Goal: Information Seeking & Learning: Learn about a topic

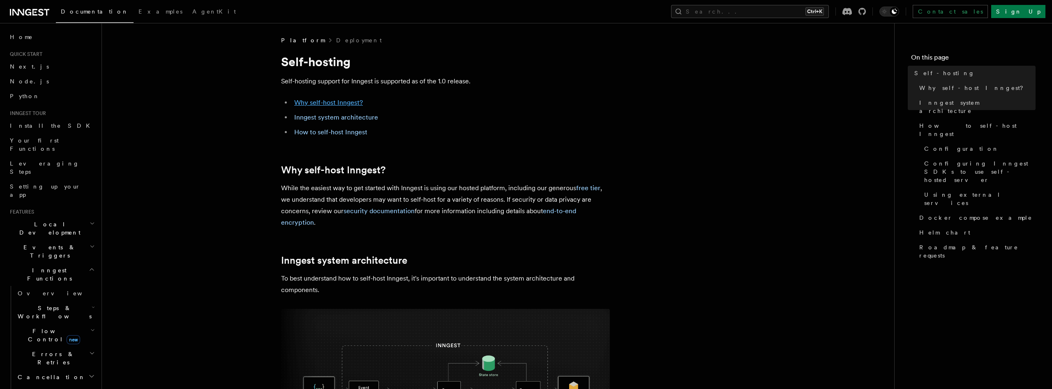
click at [354, 101] on link "Why self-host Inngest?" at bounding box center [328, 103] width 69 height 8
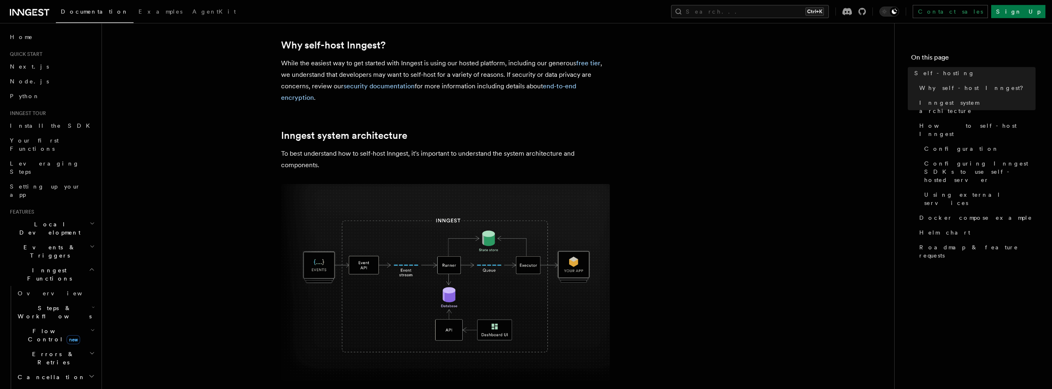
scroll to position [126, 0]
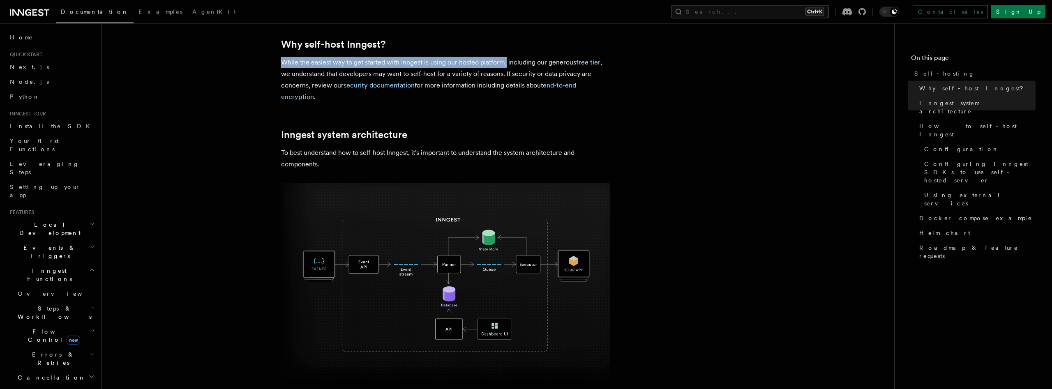
drag, startPoint x: 274, startPoint y: 66, endPoint x: 515, endPoint y: 65, distance: 240.7
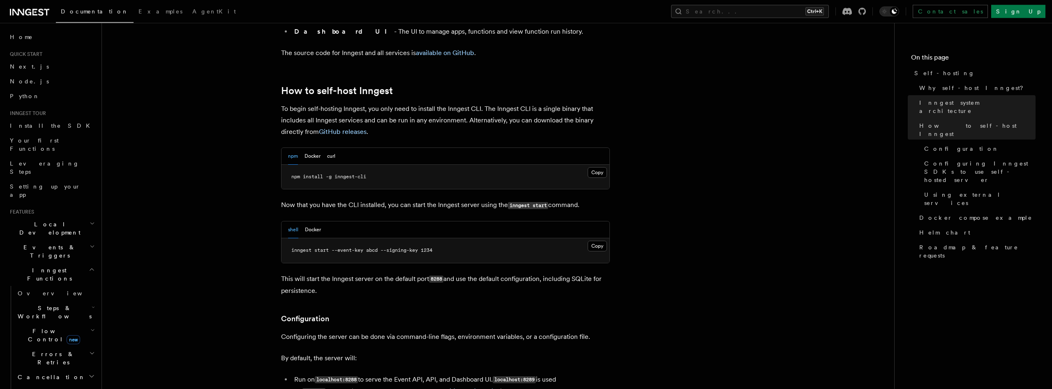
scroll to position [670, 0]
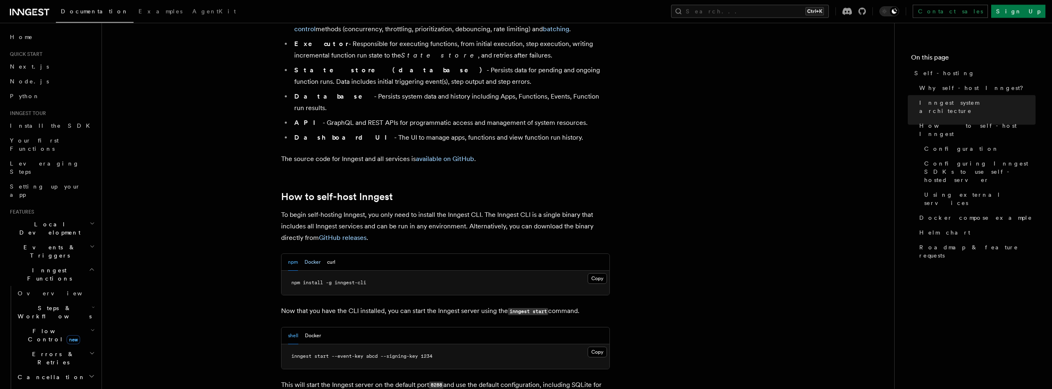
click at [309, 254] on button "Docker" at bounding box center [312, 262] width 16 height 17
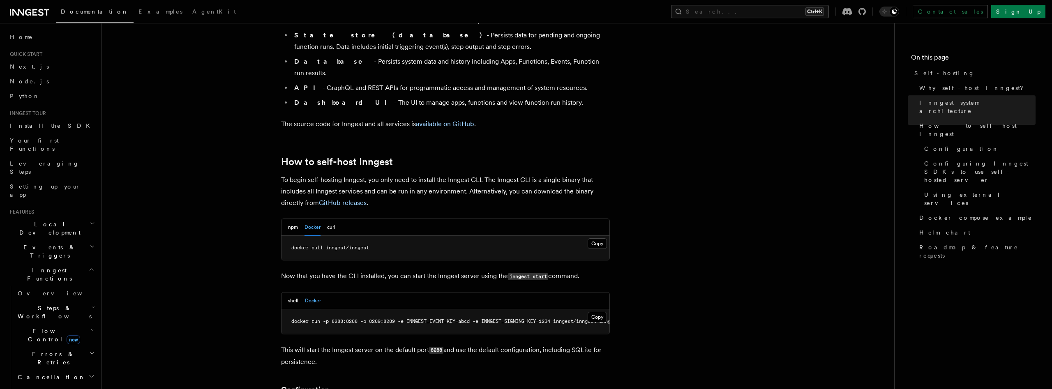
scroll to position [712, 0]
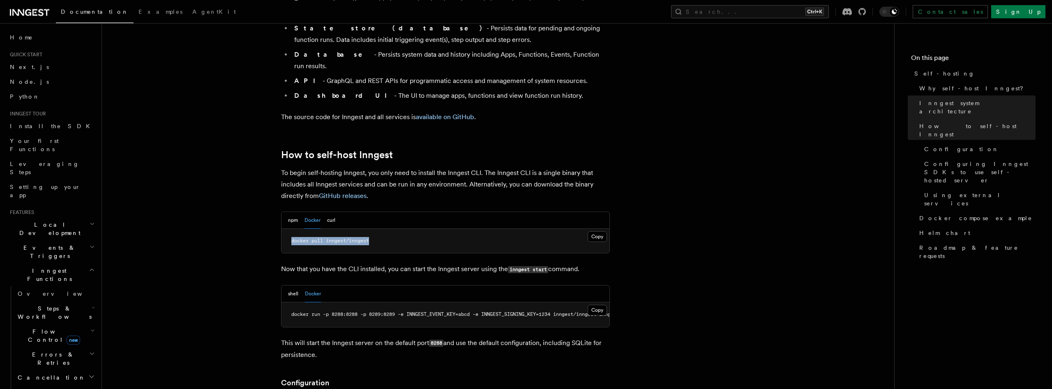
drag, startPoint x: 396, startPoint y: 222, endPoint x: 277, endPoint y: 221, distance: 118.7
click at [281, 229] on pre "docker pull inngest/inngest" at bounding box center [445, 241] width 328 height 25
drag, startPoint x: 281, startPoint y: 222, endPoint x: 292, endPoint y: 237, distance: 19.6
drag, startPoint x: 283, startPoint y: 256, endPoint x: 369, endPoint y: 257, distance: 85.9
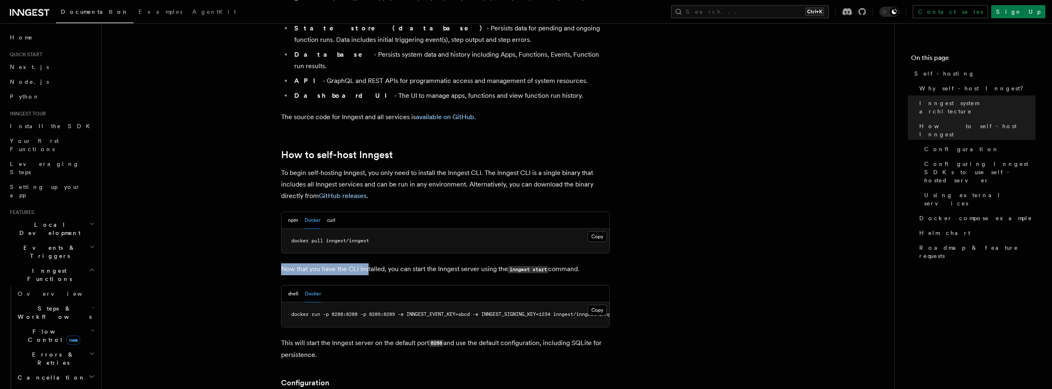
click at [389, 263] on p "Now that you have the CLI installed, you can start the Inngest server using the…" at bounding box center [445, 269] width 329 height 12
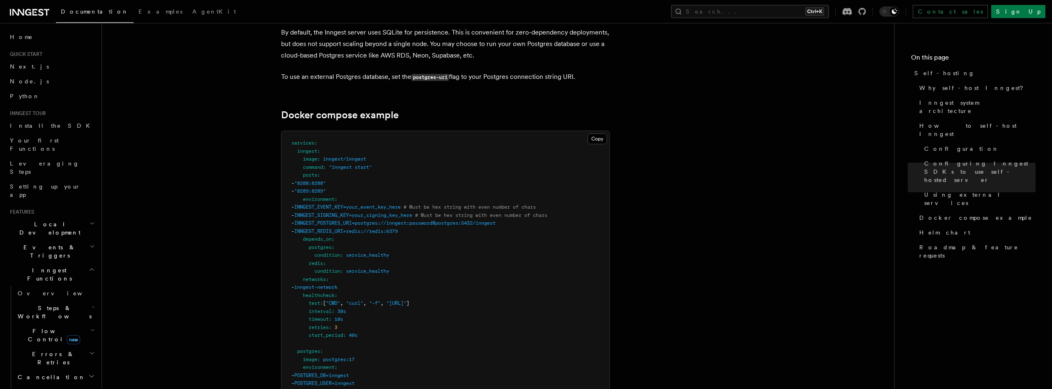
scroll to position [2137, 0]
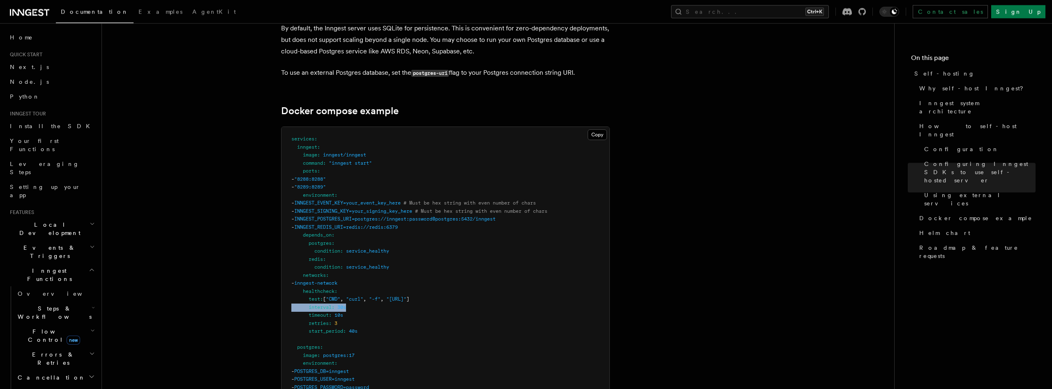
drag, startPoint x: 339, startPoint y: 294, endPoint x: 282, endPoint y: 295, distance: 57.1
drag, startPoint x: 345, startPoint y: 300, endPoint x: 372, endPoint y: 305, distance: 27.6
drag, startPoint x: 362, startPoint y: 304, endPoint x: 283, endPoint y: 302, distance: 79.3
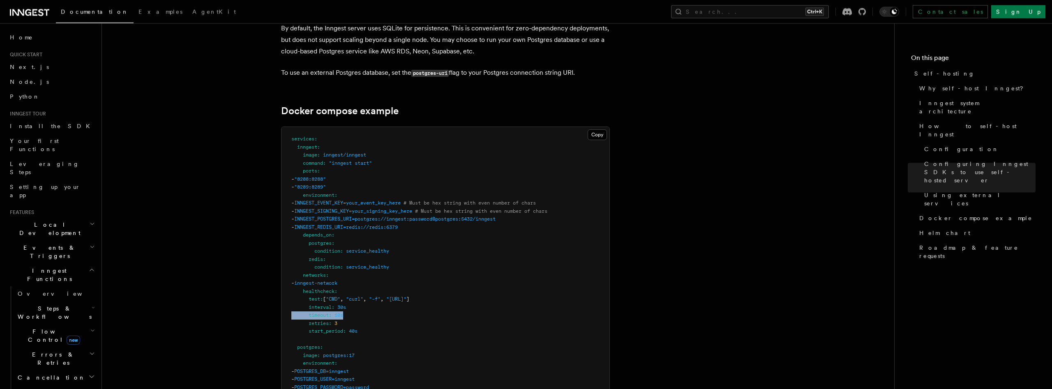
drag, startPoint x: 355, startPoint y: 311, endPoint x: 295, endPoint y: 309, distance: 60.4
drag, startPoint x: 404, startPoint y: 315, endPoint x: 373, endPoint y: 315, distance: 30.4
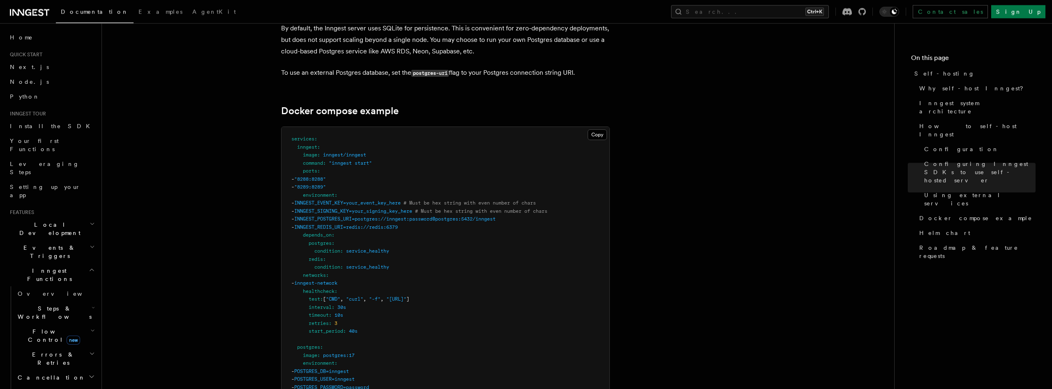
drag, startPoint x: 373, startPoint y: 315, endPoint x: 294, endPoint y: 314, distance: 79.3
drag, startPoint x: 366, startPoint y: 315, endPoint x: 380, endPoint y: 318, distance: 13.4
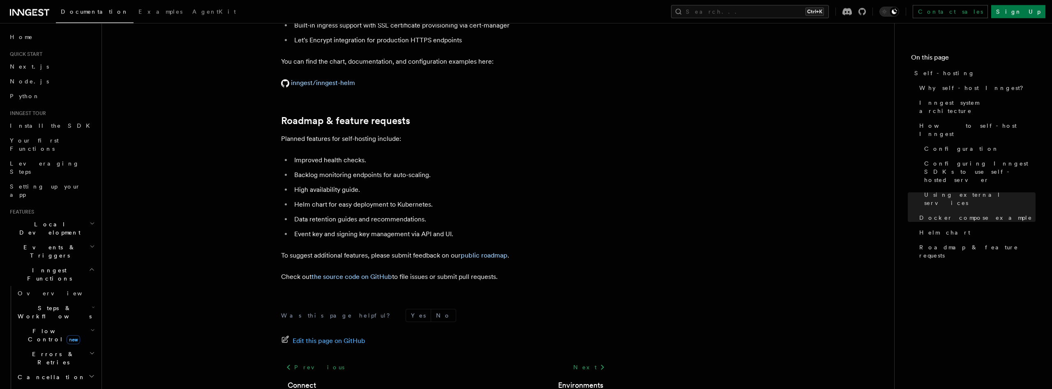
scroll to position [3147, 0]
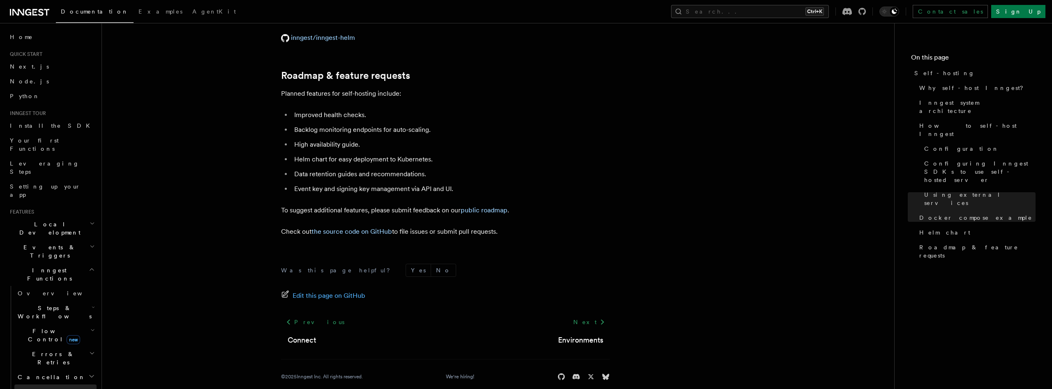
click at [64, 385] on link "Versioning" at bounding box center [55, 392] width 82 height 15
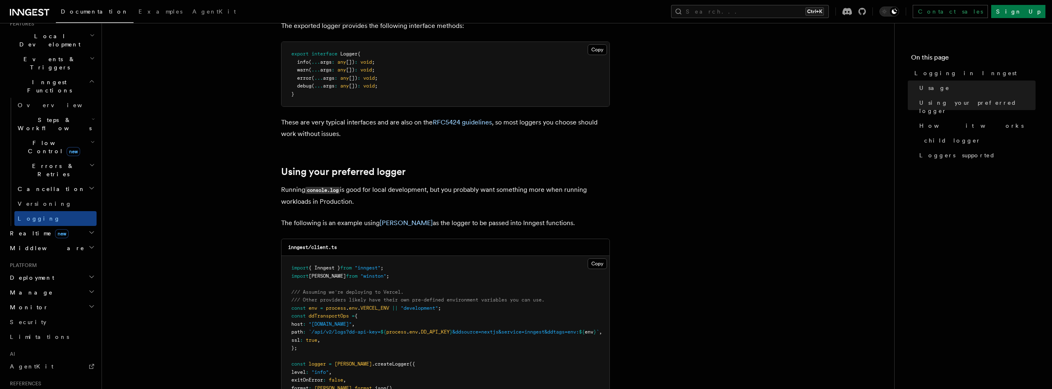
scroll to position [268, 0]
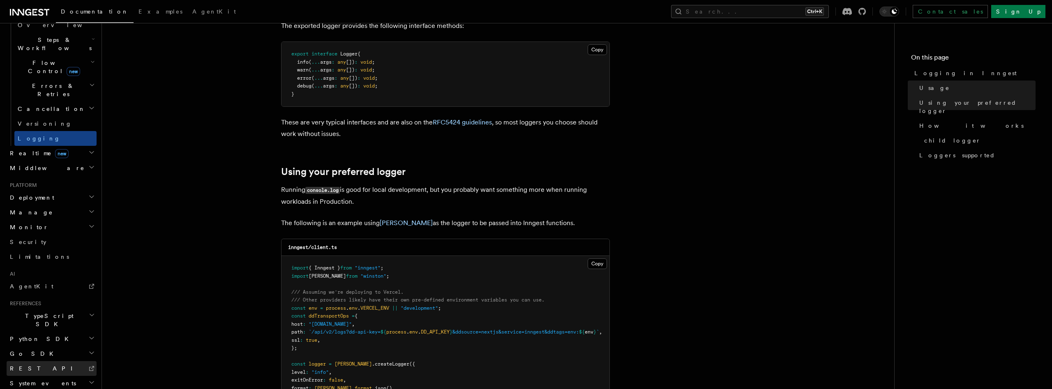
click at [67, 361] on link "REST API" at bounding box center [52, 368] width 90 height 15
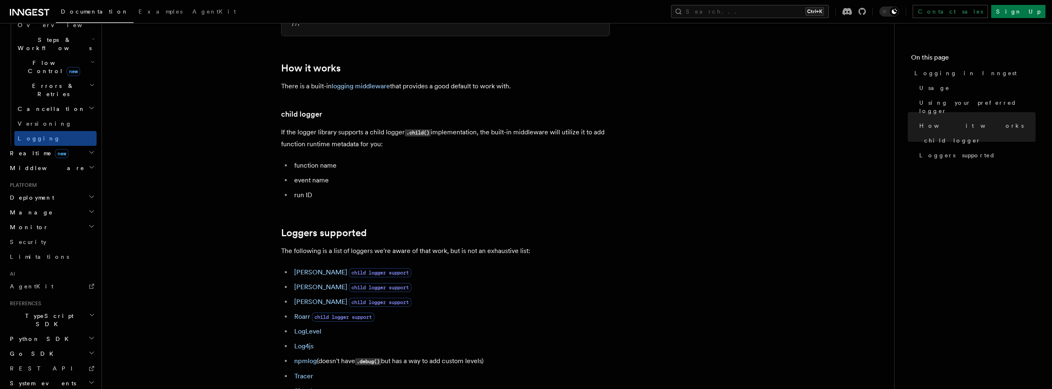
scroll to position [1137, 0]
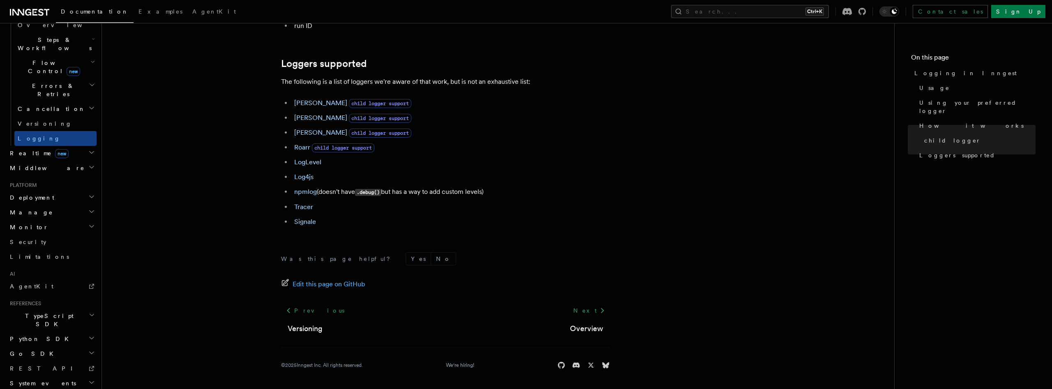
click at [326, 285] on span "Edit this page on GitHub" at bounding box center [328, 285] width 73 height 12
